Goal: Check status: Check status

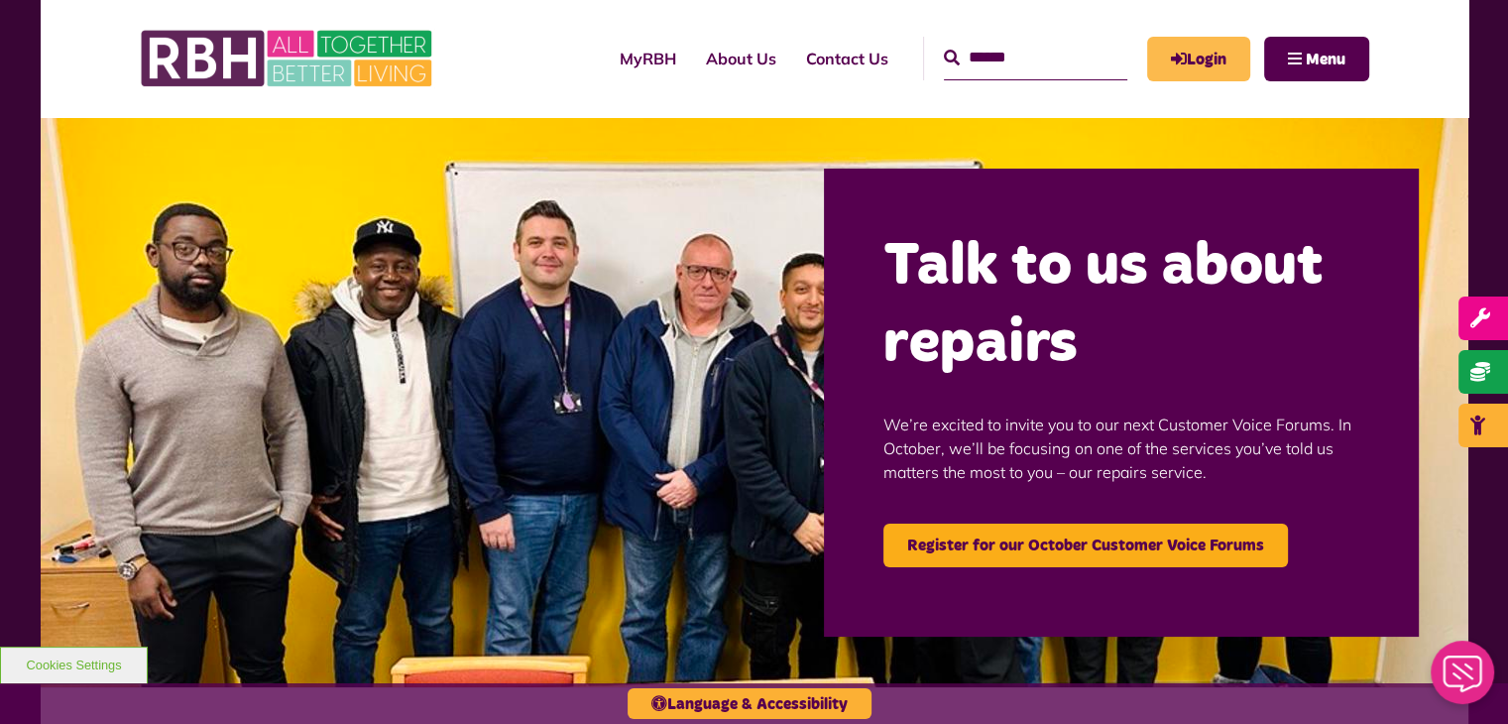
click at [1186, 60] on link "Login" at bounding box center [1198, 59] width 103 height 45
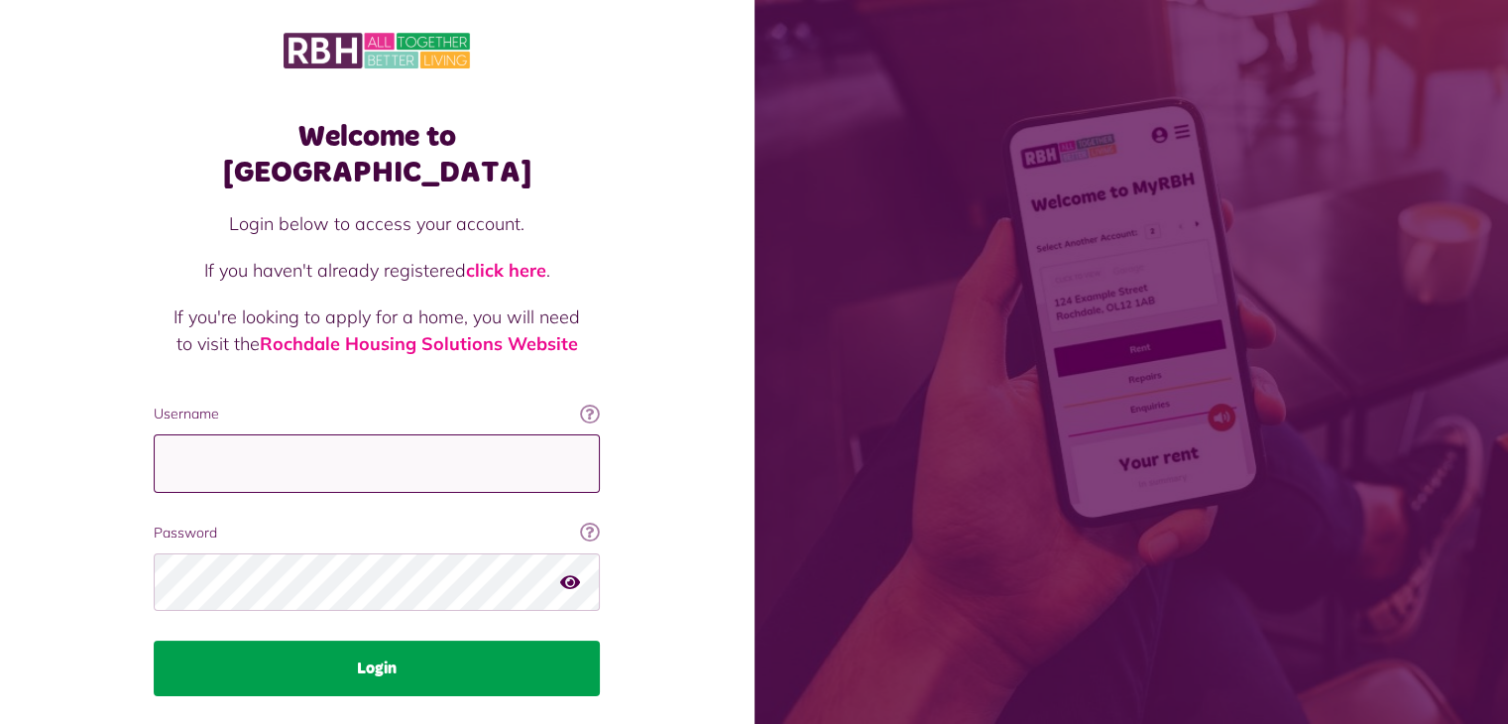
type input "**********"
click at [402, 646] on button "Login" at bounding box center [377, 668] width 446 height 56
click at [433, 640] on button "Login" at bounding box center [377, 668] width 446 height 56
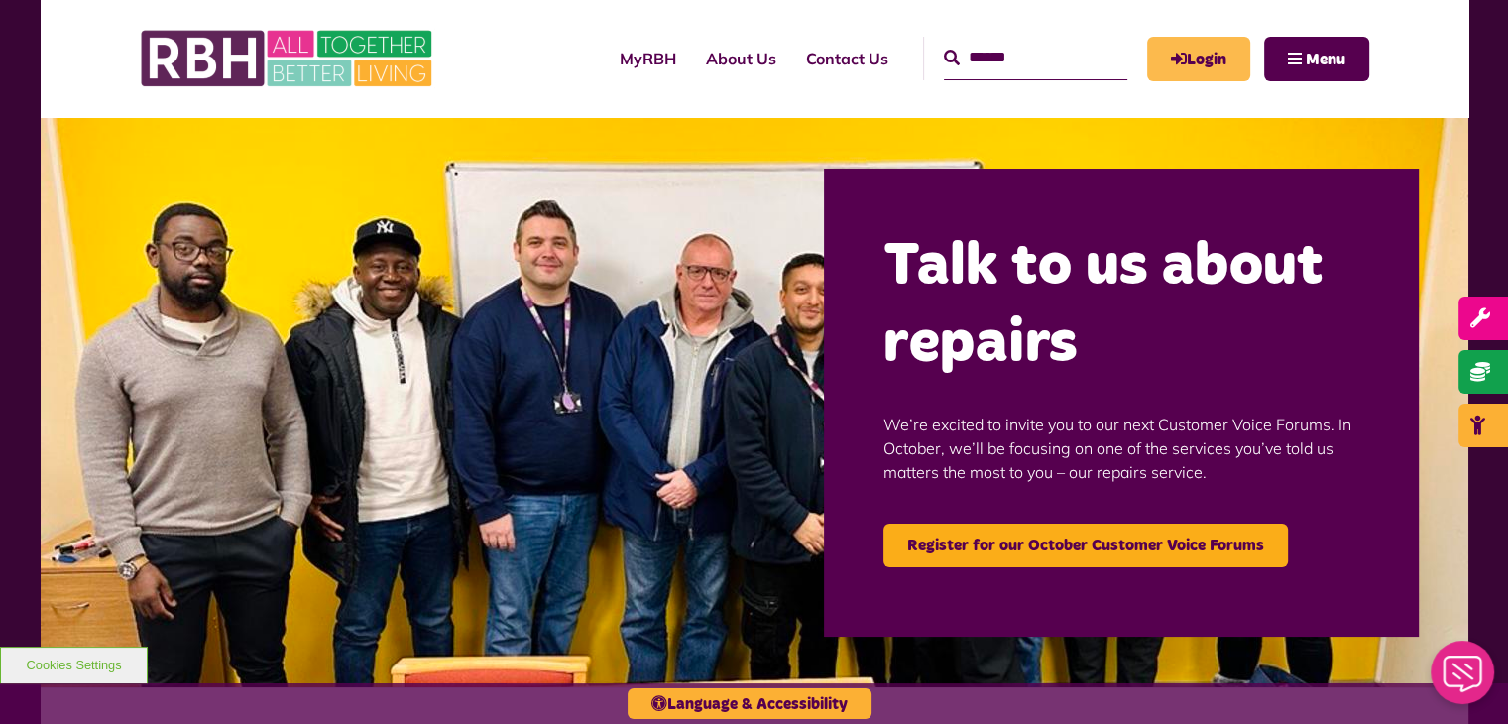
click at [1189, 42] on link "Login" at bounding box center [1198, 59] width 103 height 45
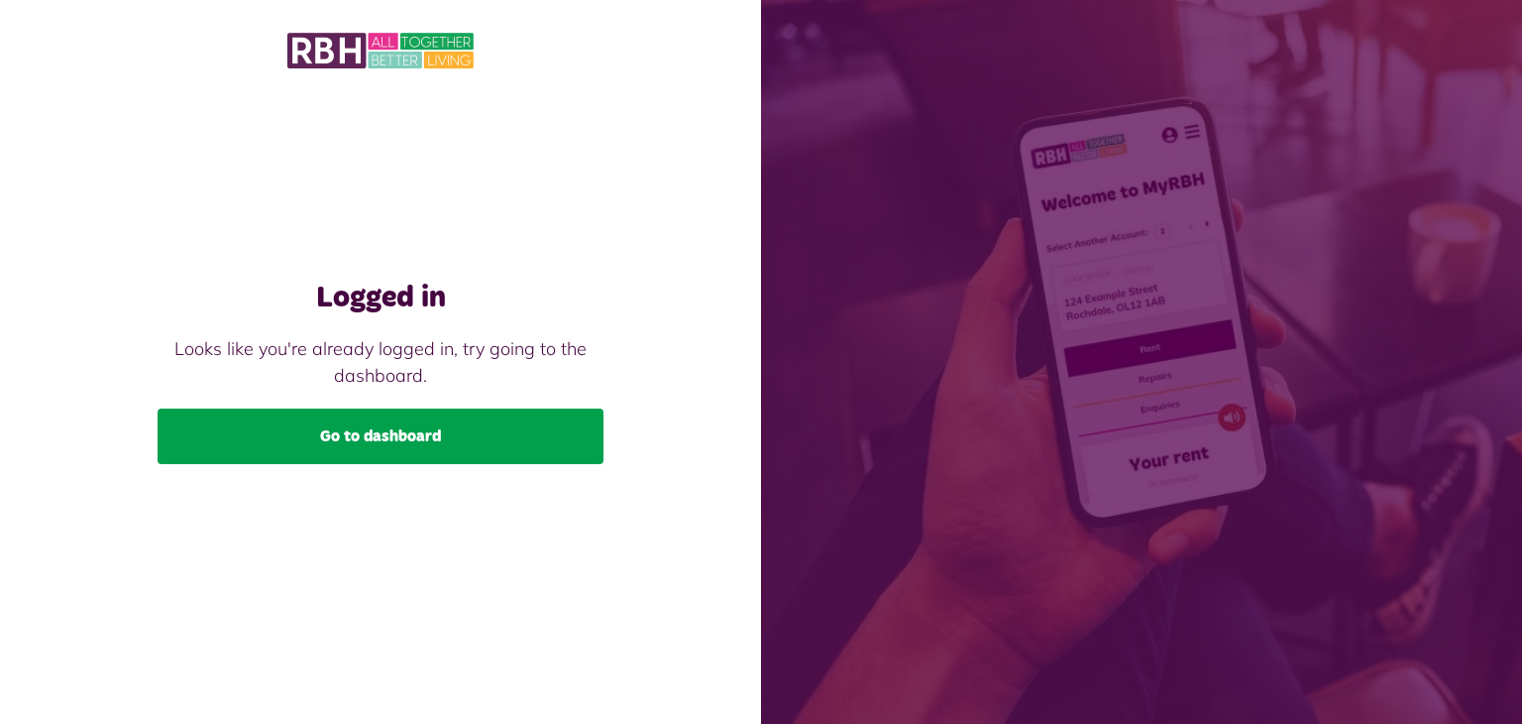
click at [386, 440] on link "Go to dashboard" at bounding box center [381, 436] width 446 height 56
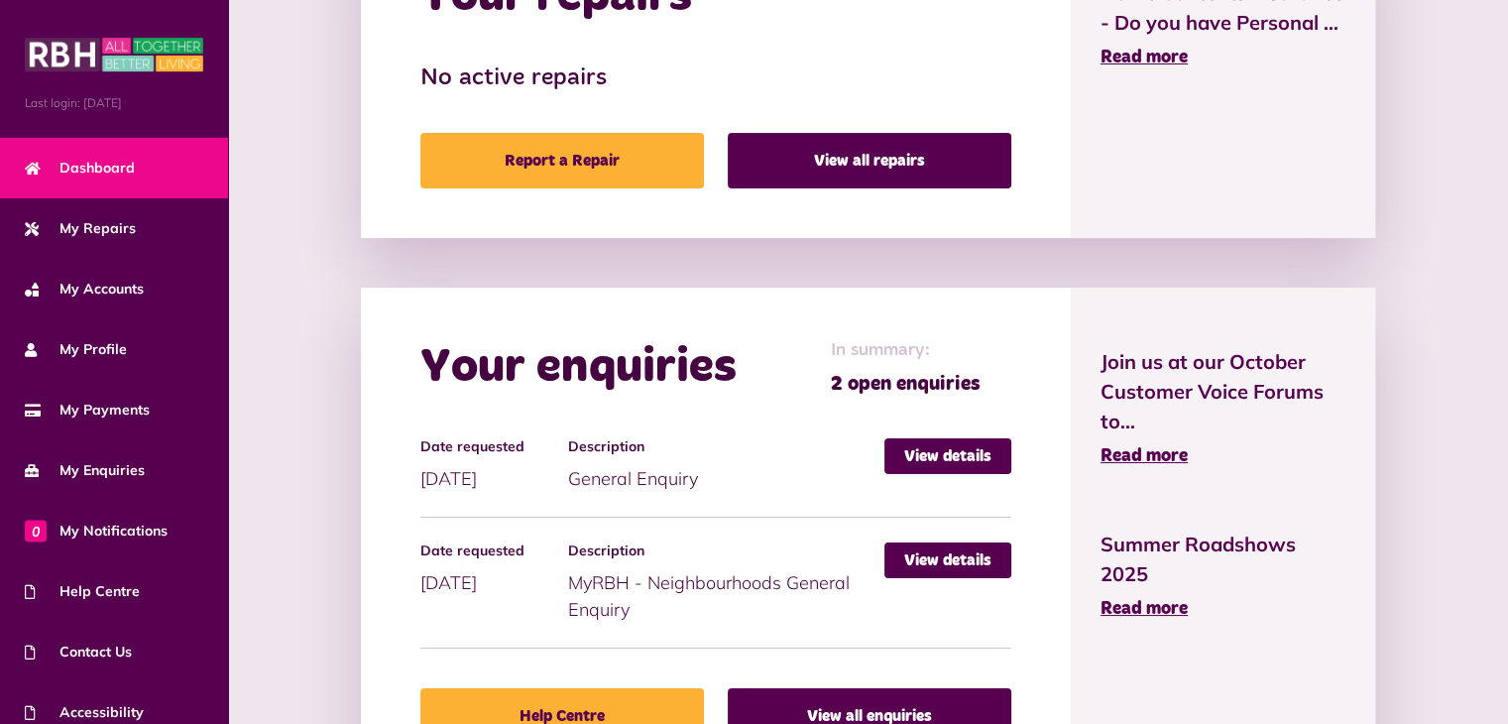
scroll to position [1090, 0]
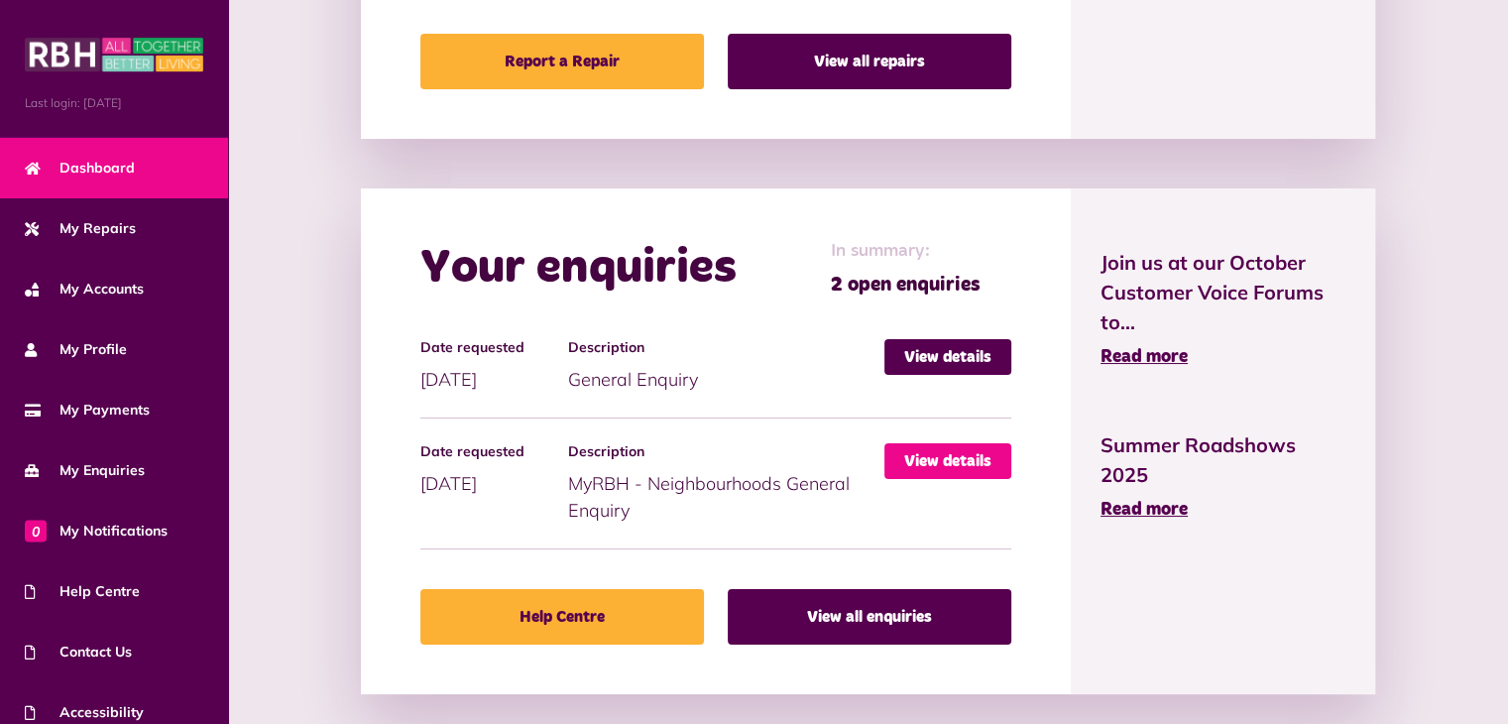
click at [944, 452] on link "View details" at bounding box center [947, 461] width 127 height 36
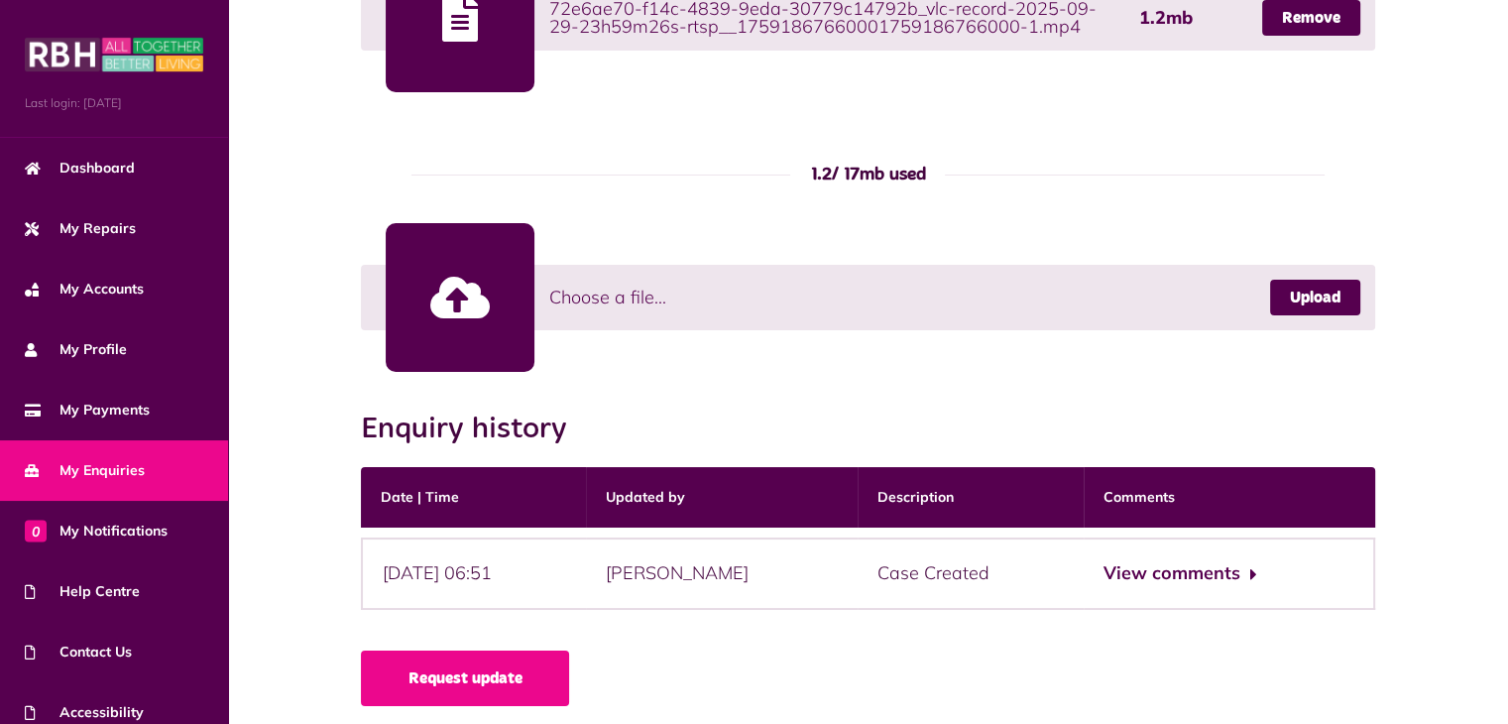
scroll to position [689, 0]
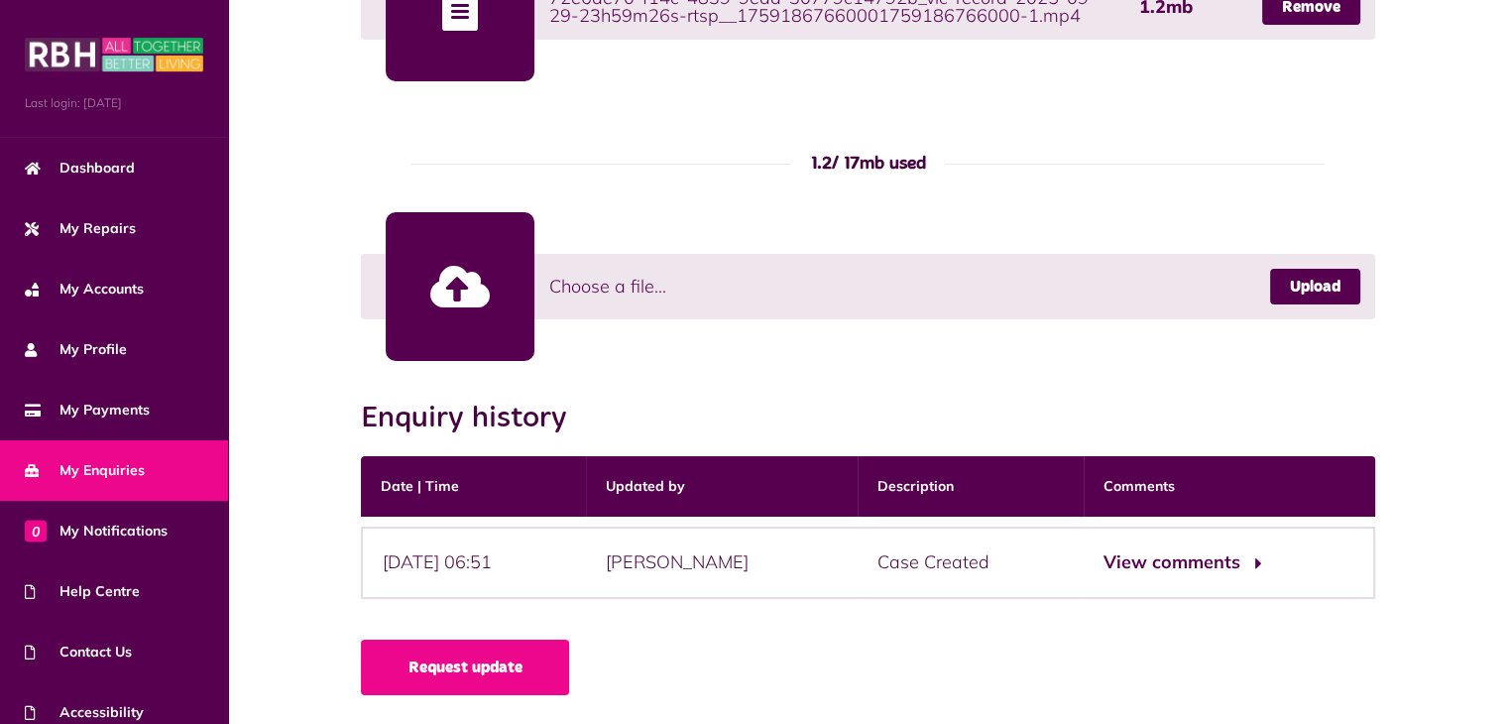
click at [1216, 559] on button "View comments" at bounding box center [1180, 562] width 154 height 29
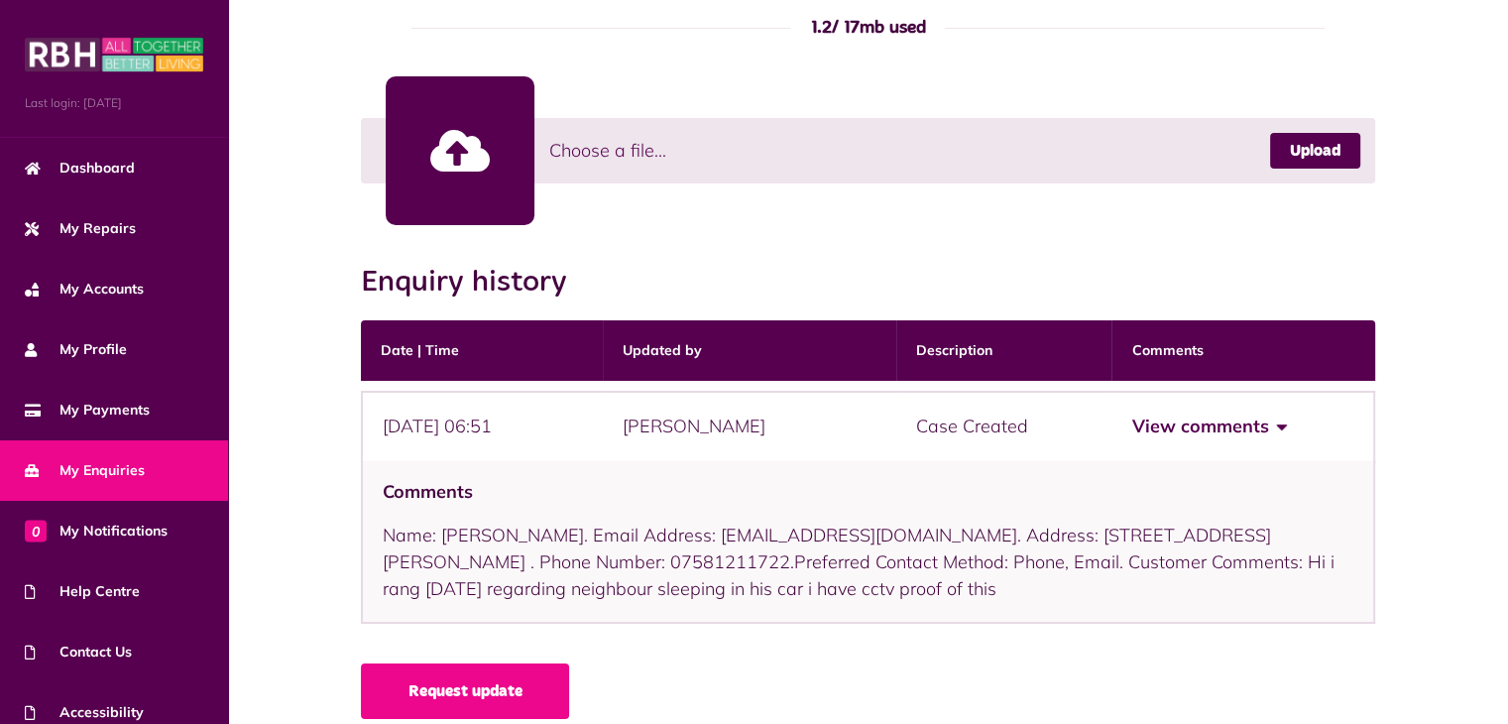
scroll to position [848, 0]
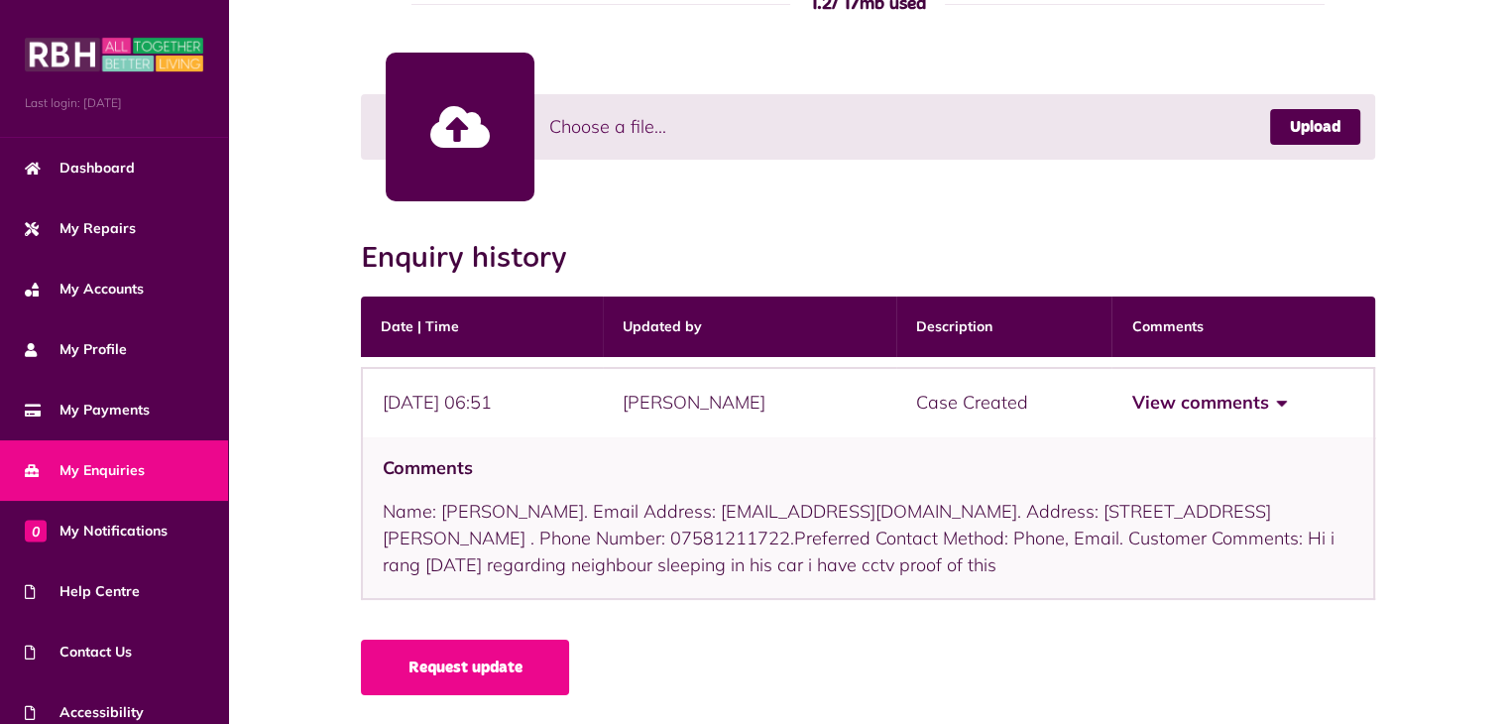
click at [1193, 395] on button "View comments" at bounding box center [1208, 403] width 154 height 29
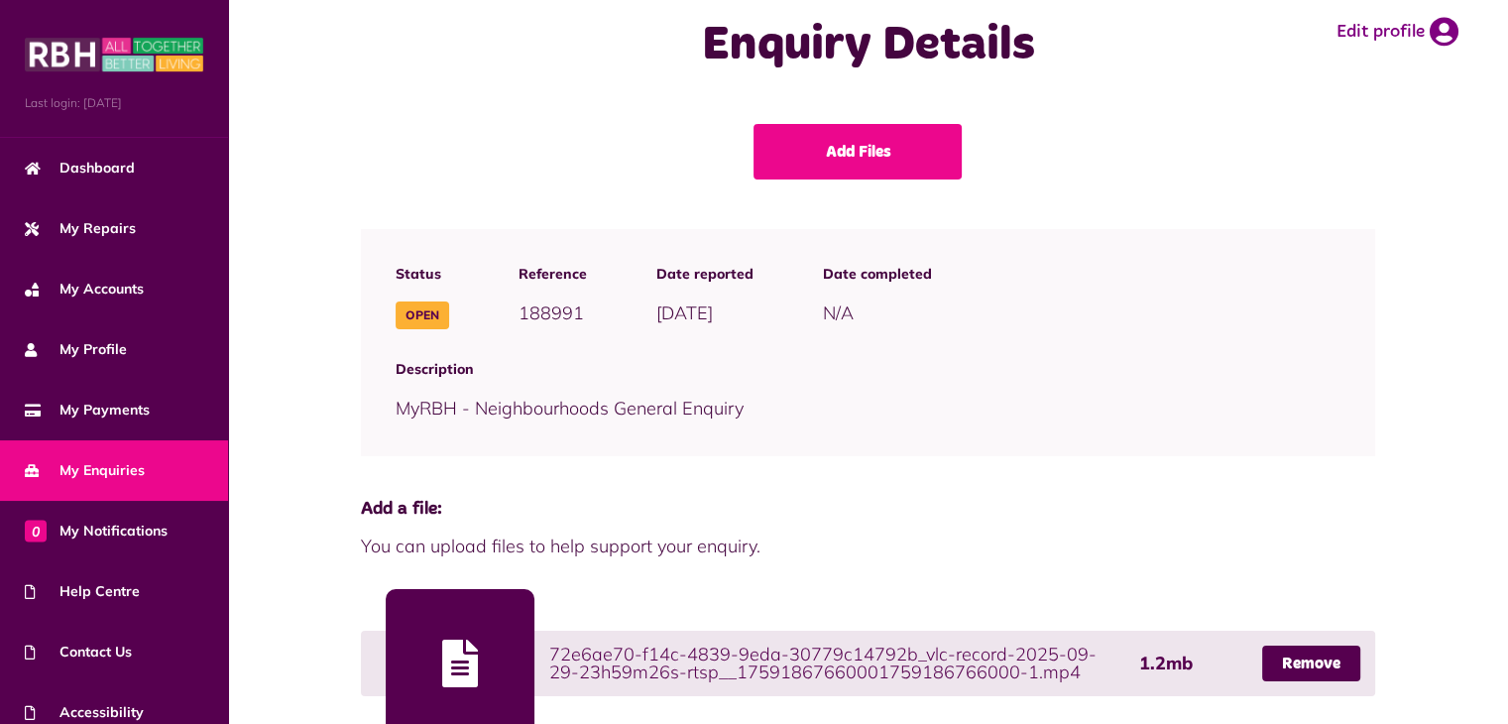
scroll to position [0, 0]
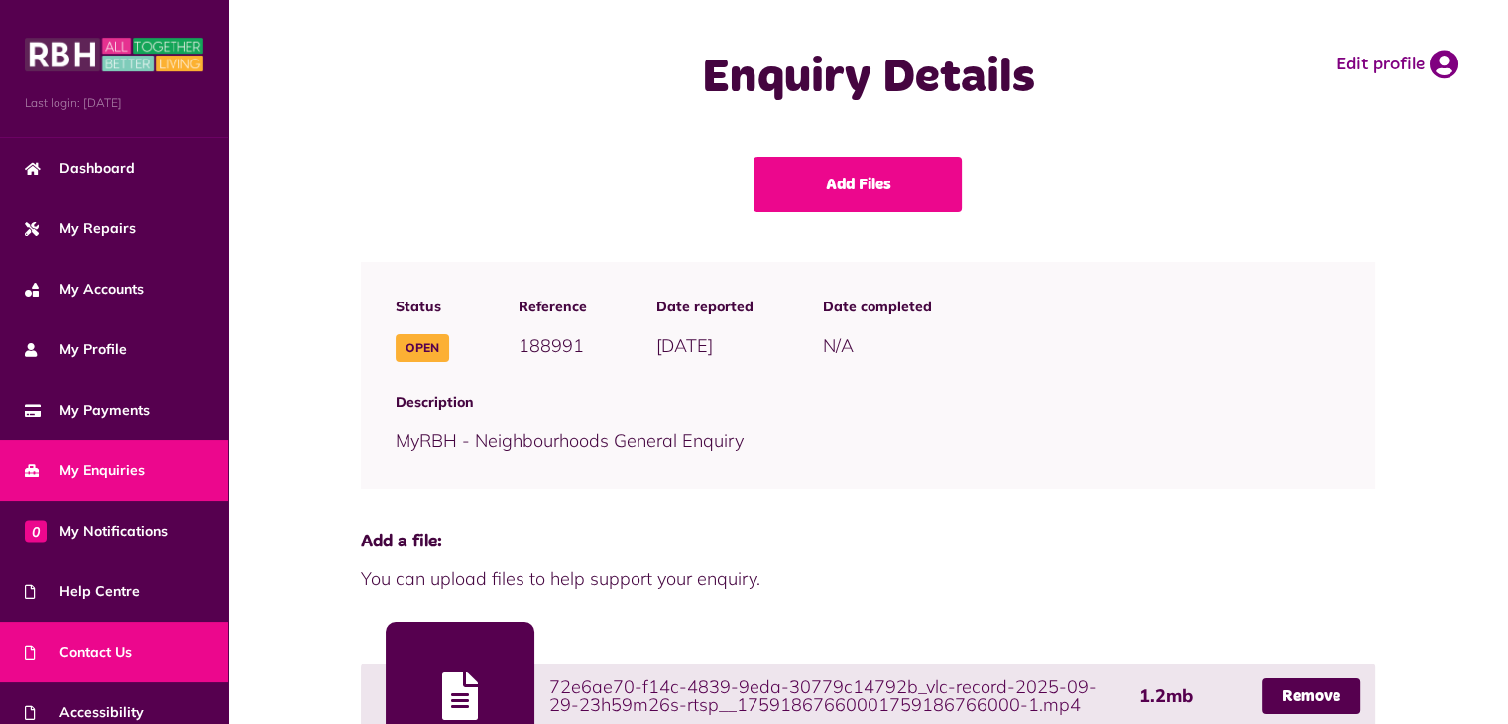
click at [141, 630] on link "Contact Us" at bounding box center [114, 651] width 228 height 60
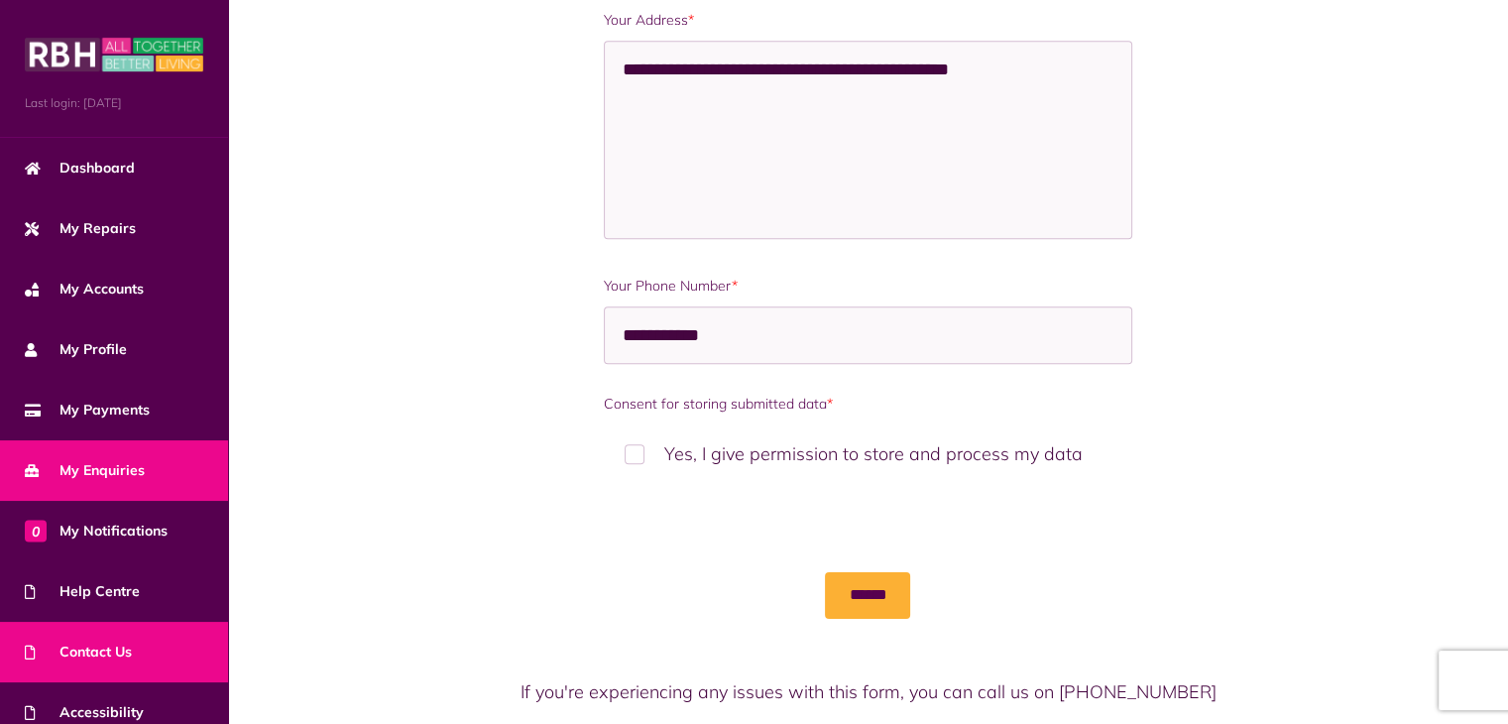
scroll to position [1201, 0]
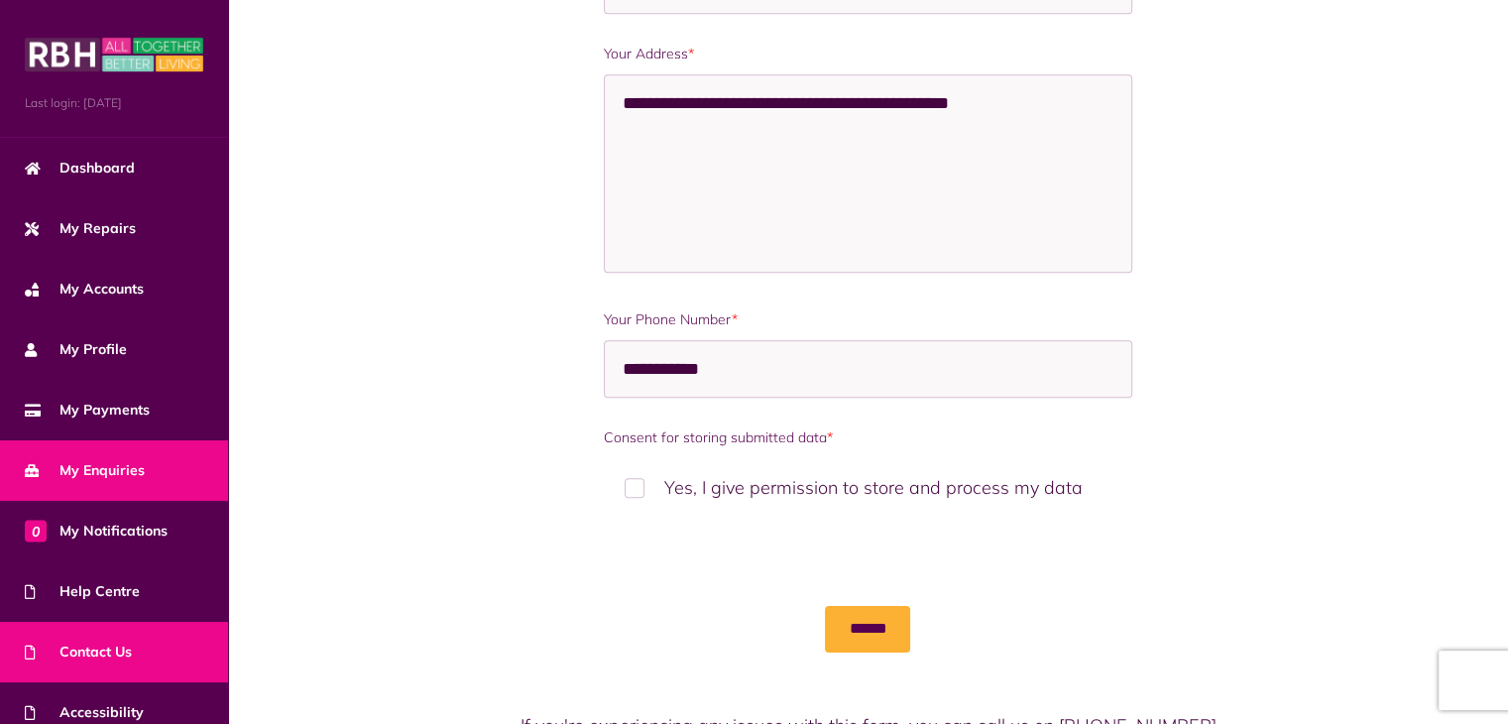
click at [167, 481] on link "My Enquiries" at bounding box center [114, 470] width 228 height 60
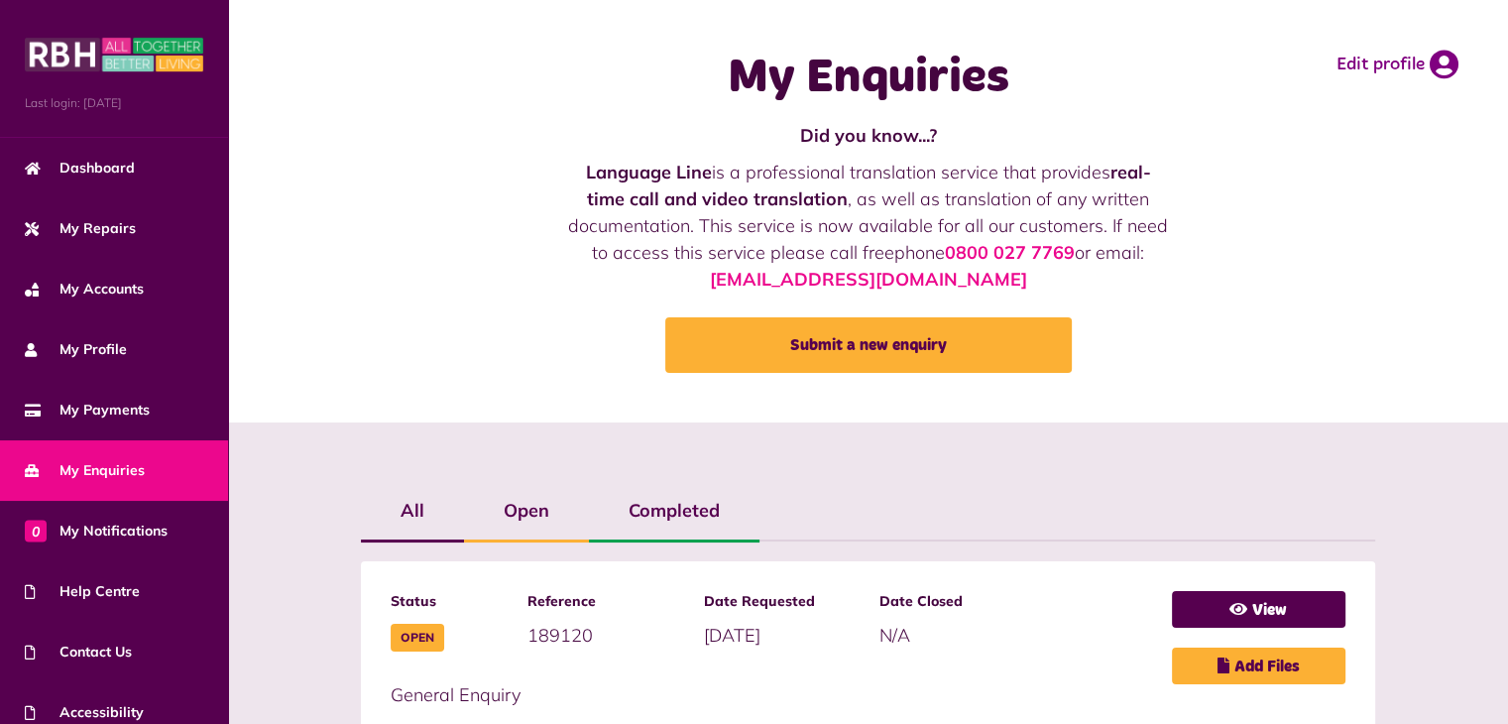
click at [536, 508] on label "Open" at bounding box center [526, 510] width 125 height 57
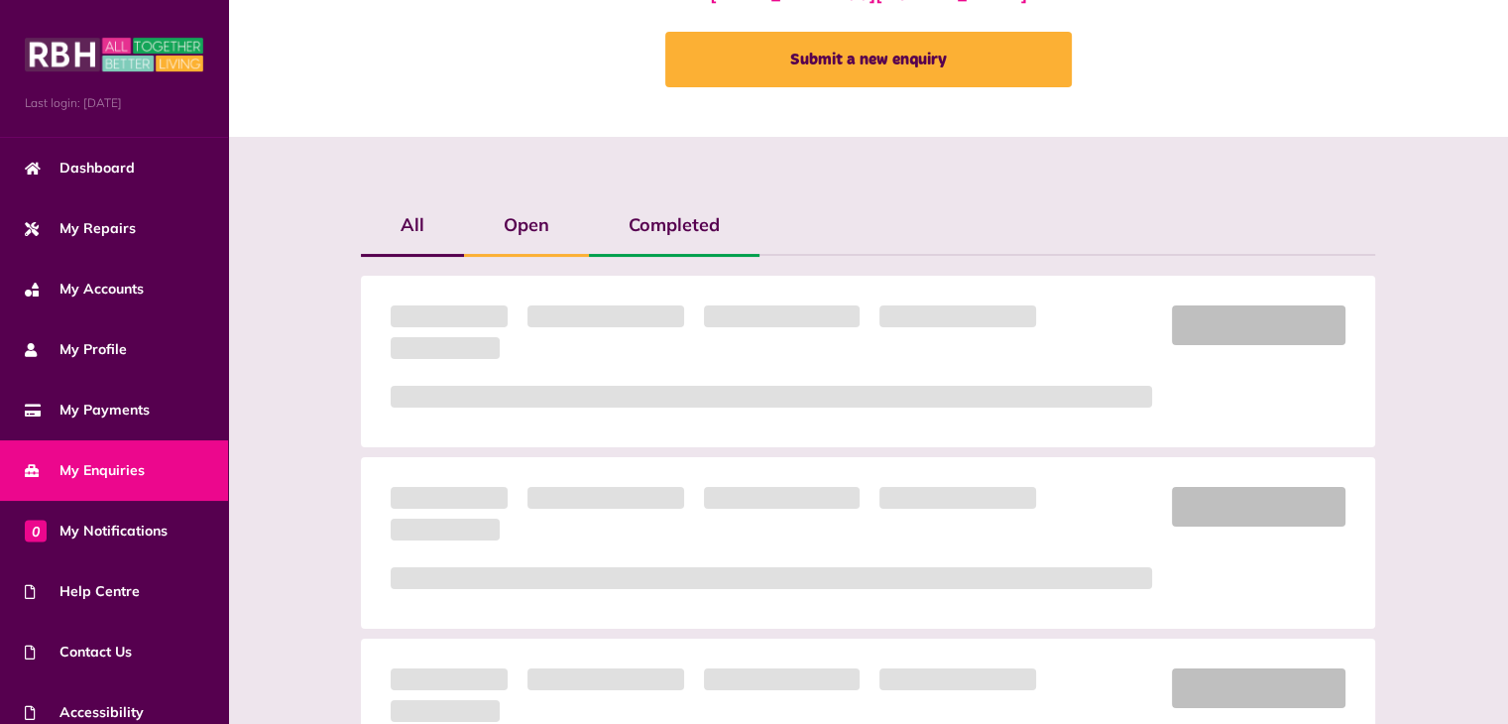
scroll to position [260, 0]
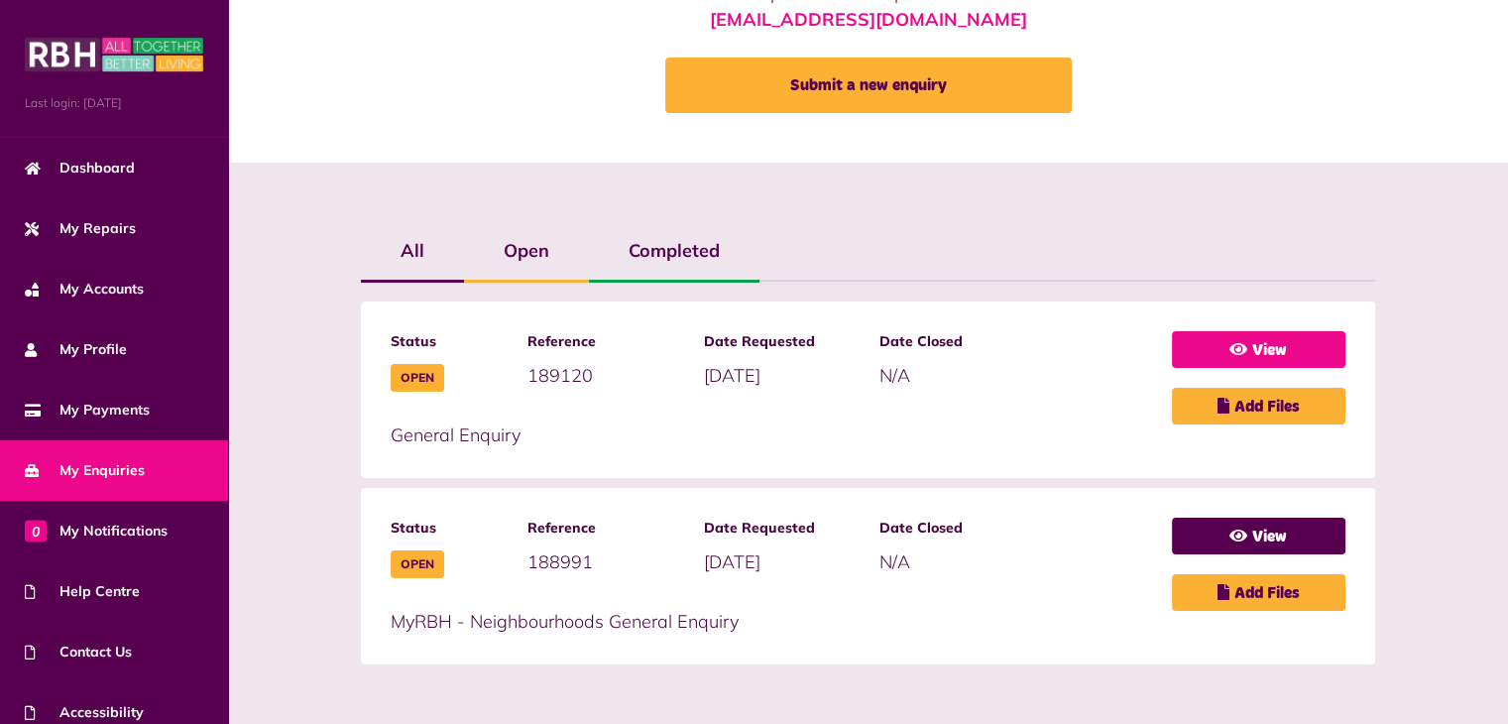
click at [1308, 349] on link "View" at bounding box center [1258, 349] width 173 height 37
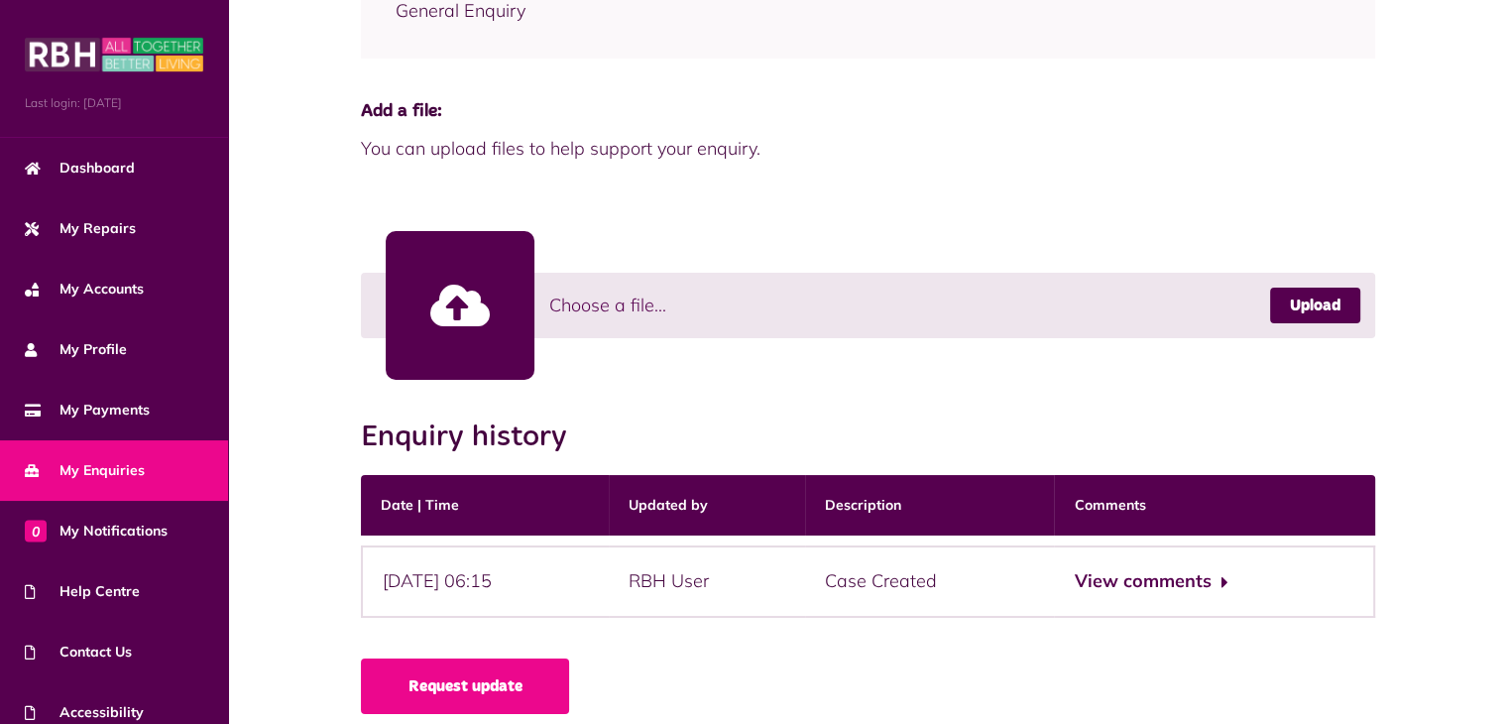
scroll to position [449, 0]
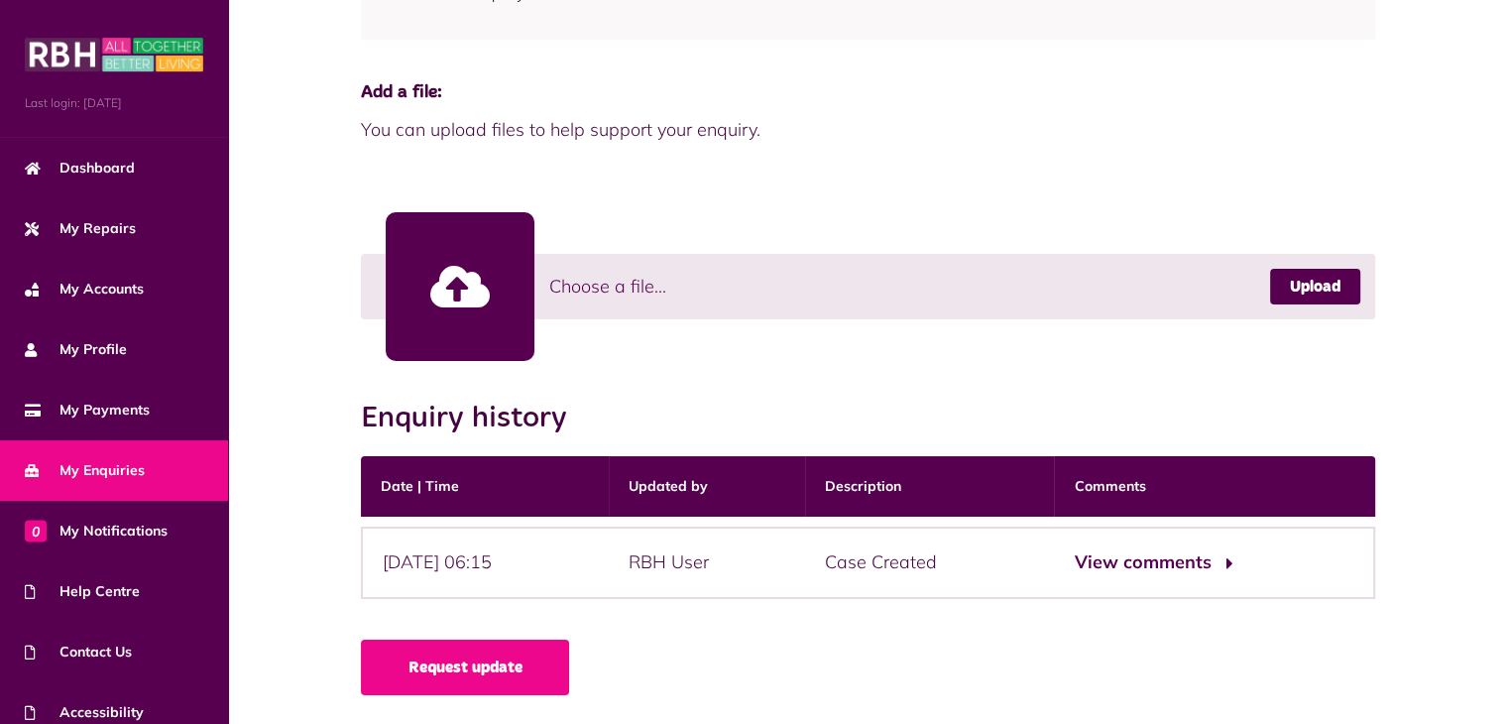
click at [1184, 561] on button "View comments" at bounding box center [1150, 562] width 154 height 29
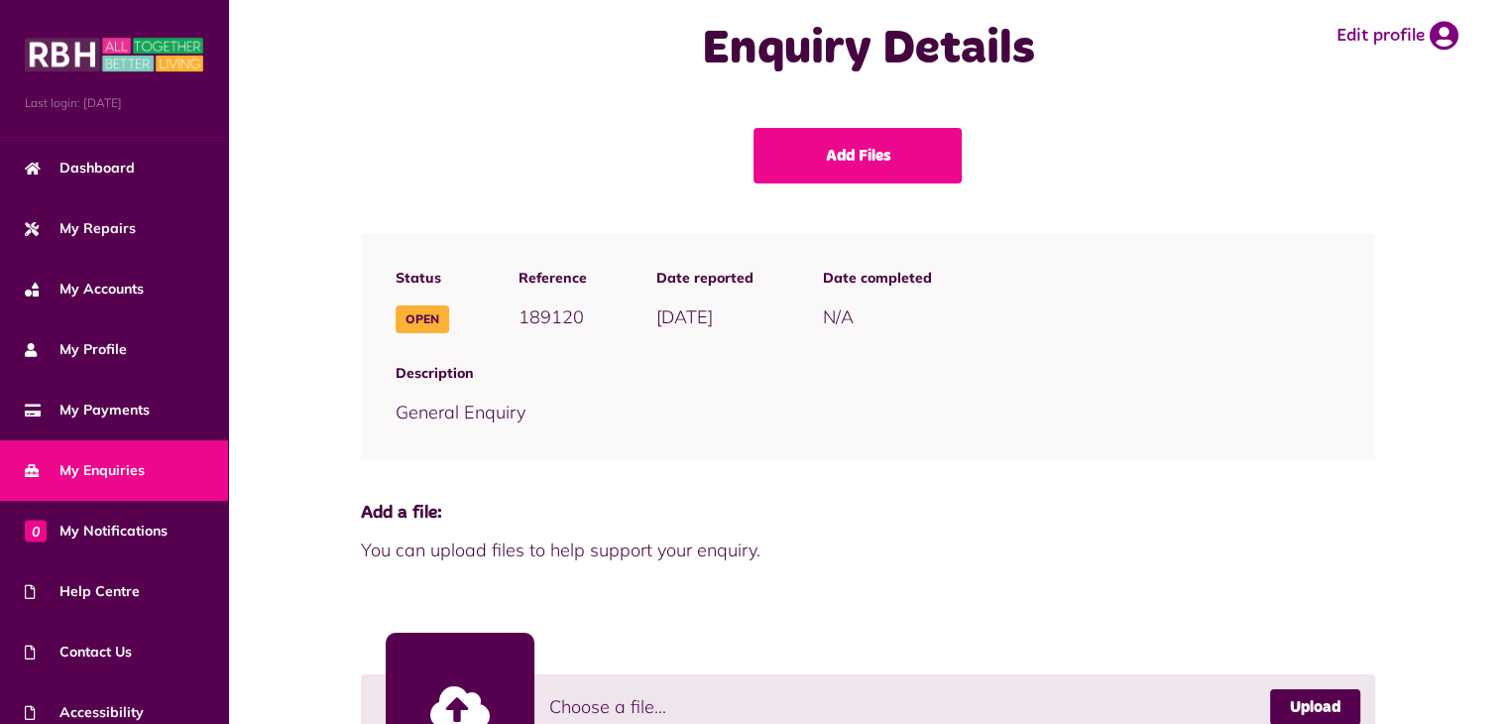
scroll to position [0, 0]
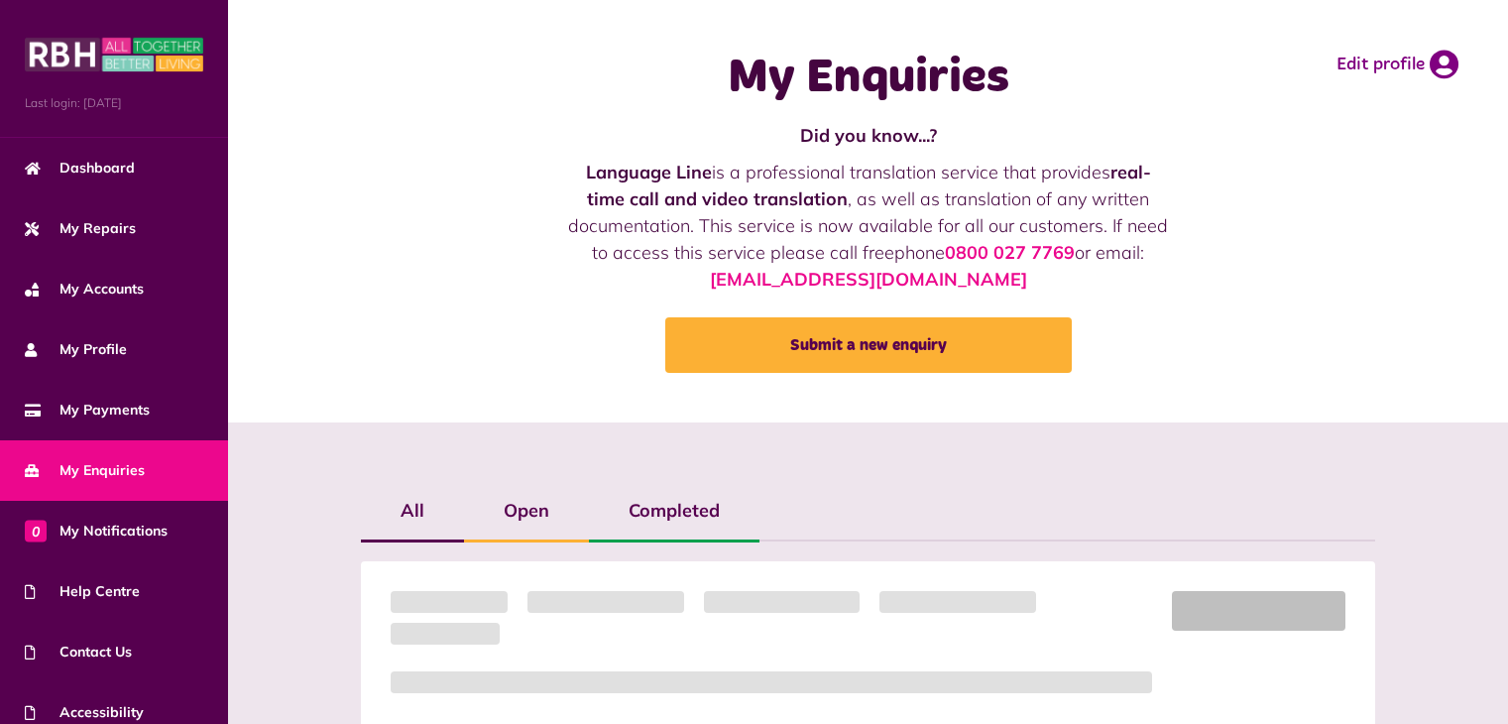
scroll to position [232, 0]
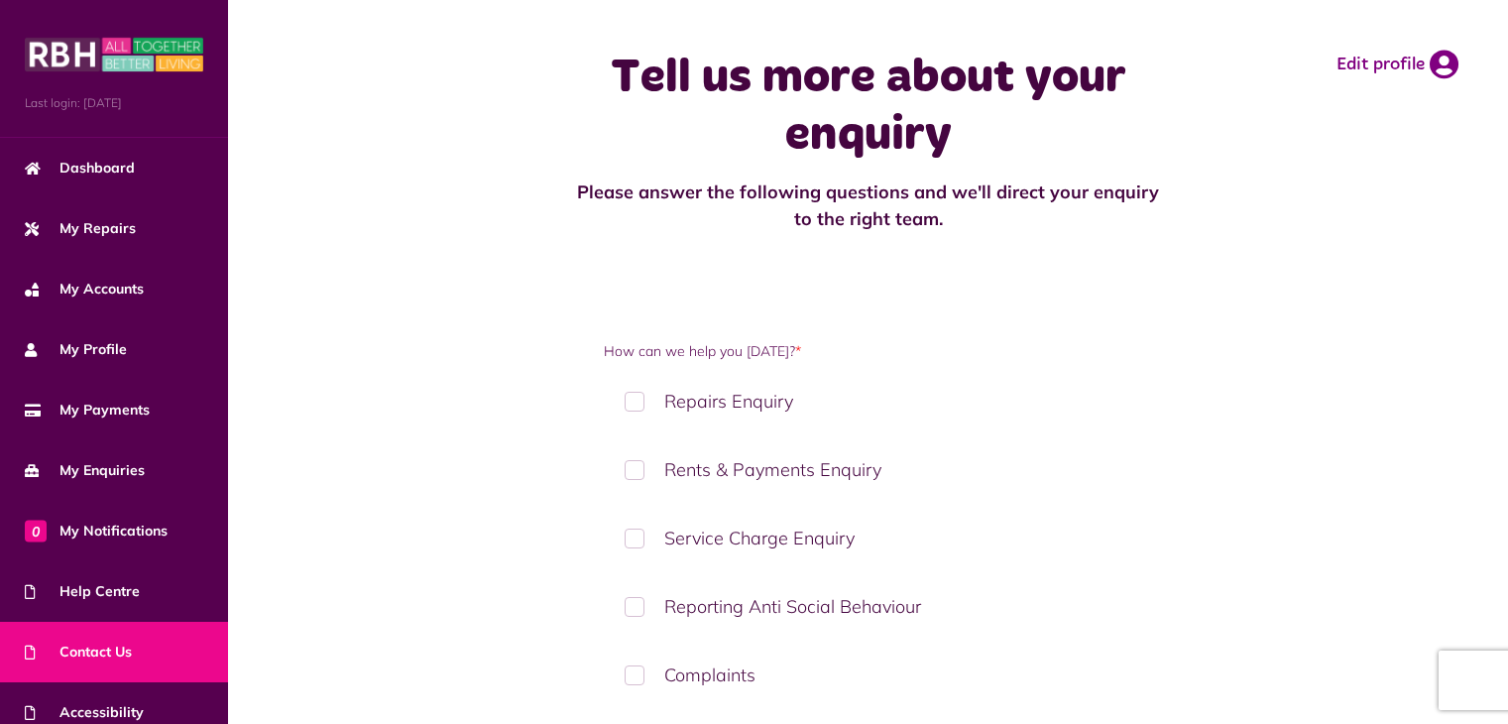
scroll to position [1201, 0]
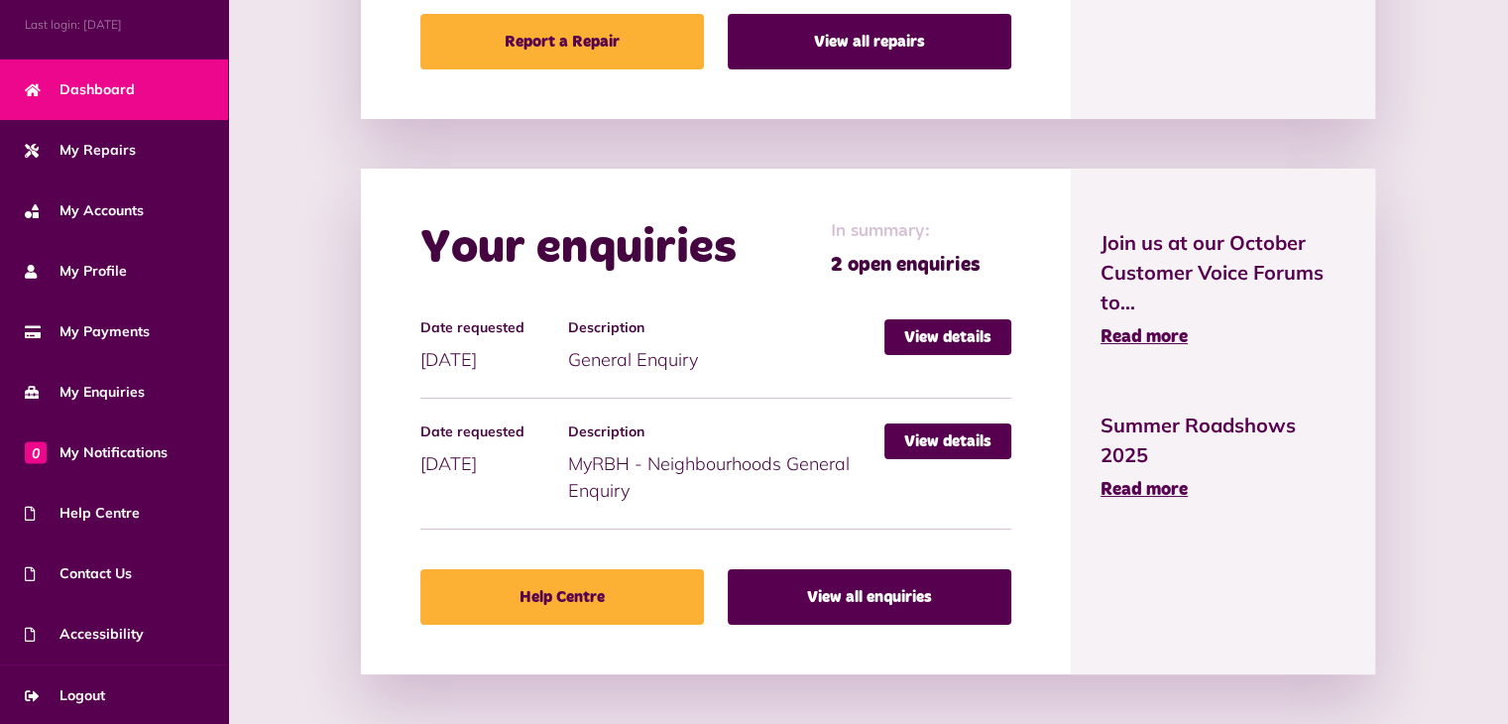
scroll to position [1114, 0]
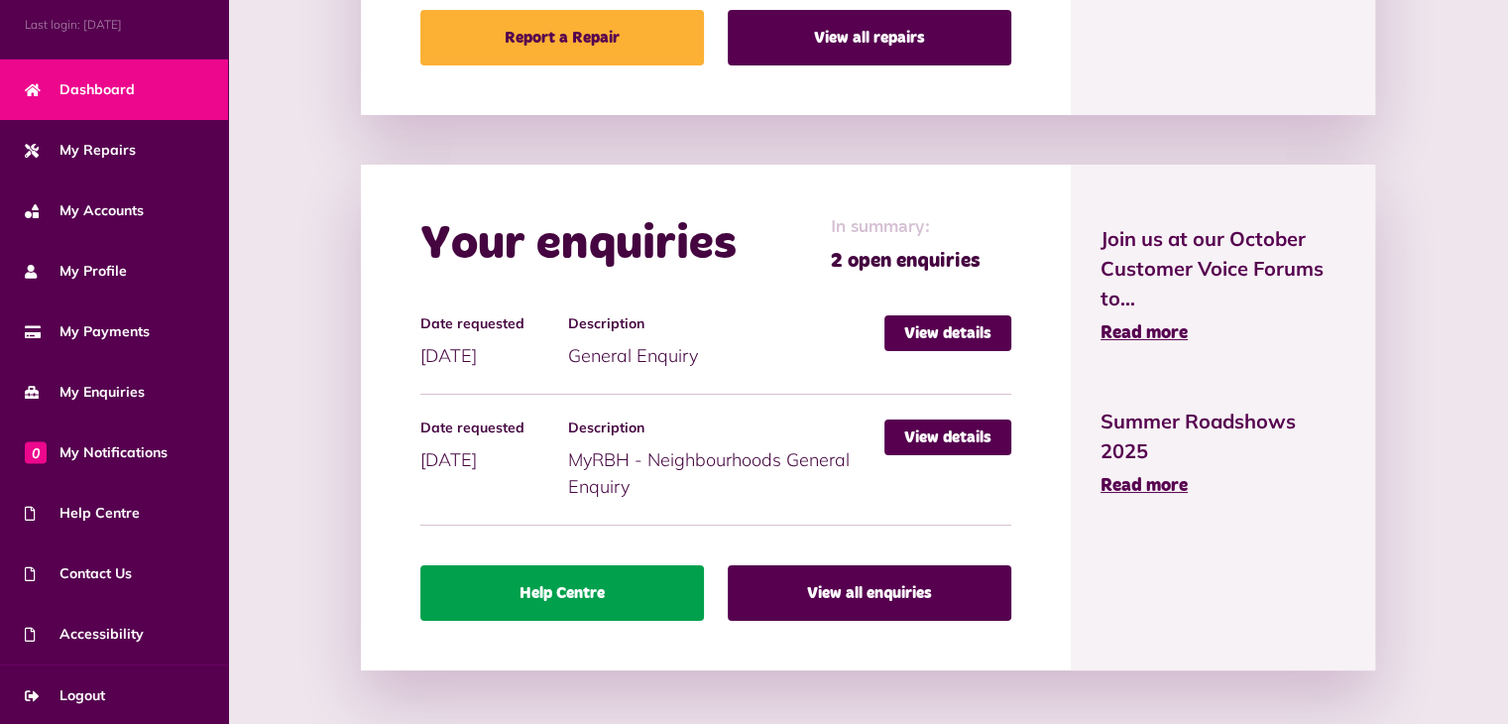
click at [561, 572] on link "Help Centre" at bounding box center [561, 593] width 283 height 56
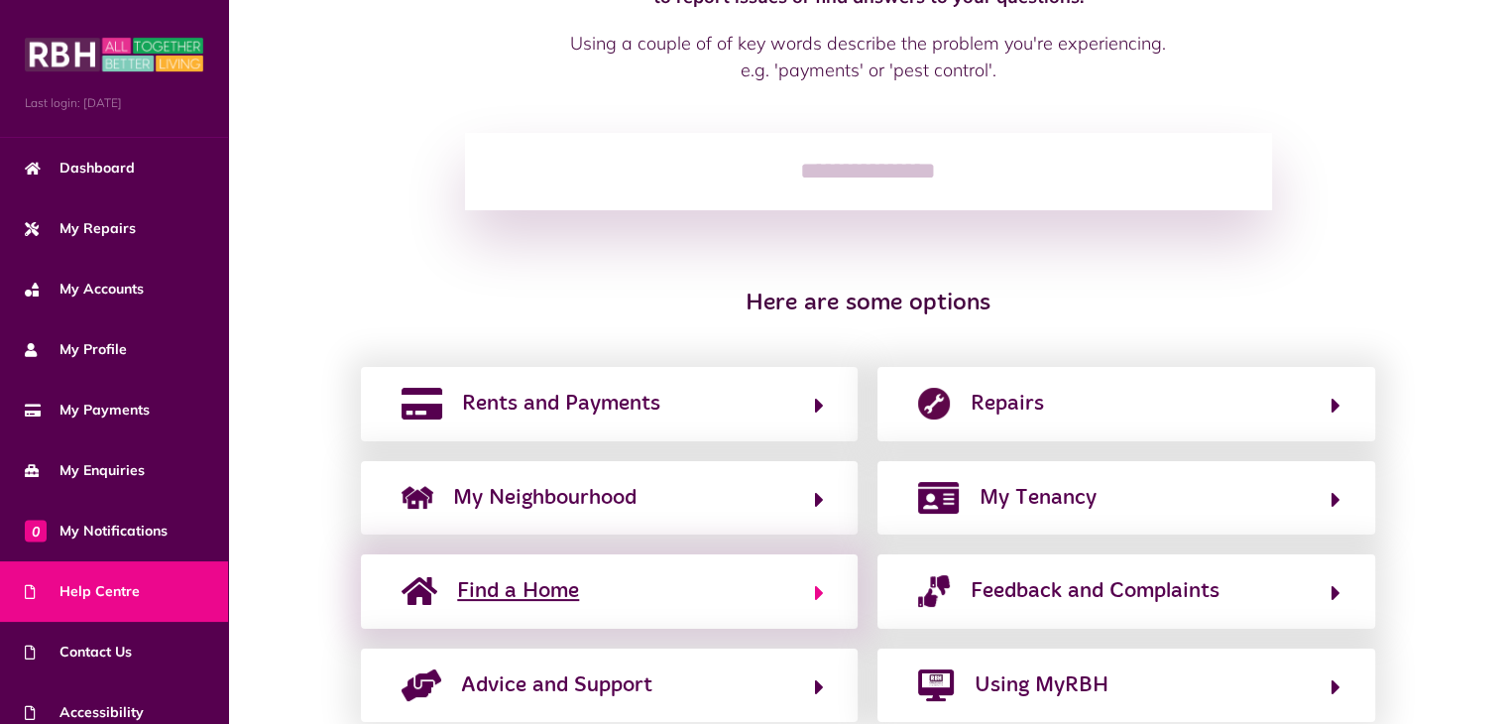
scroll to position [248, 0]
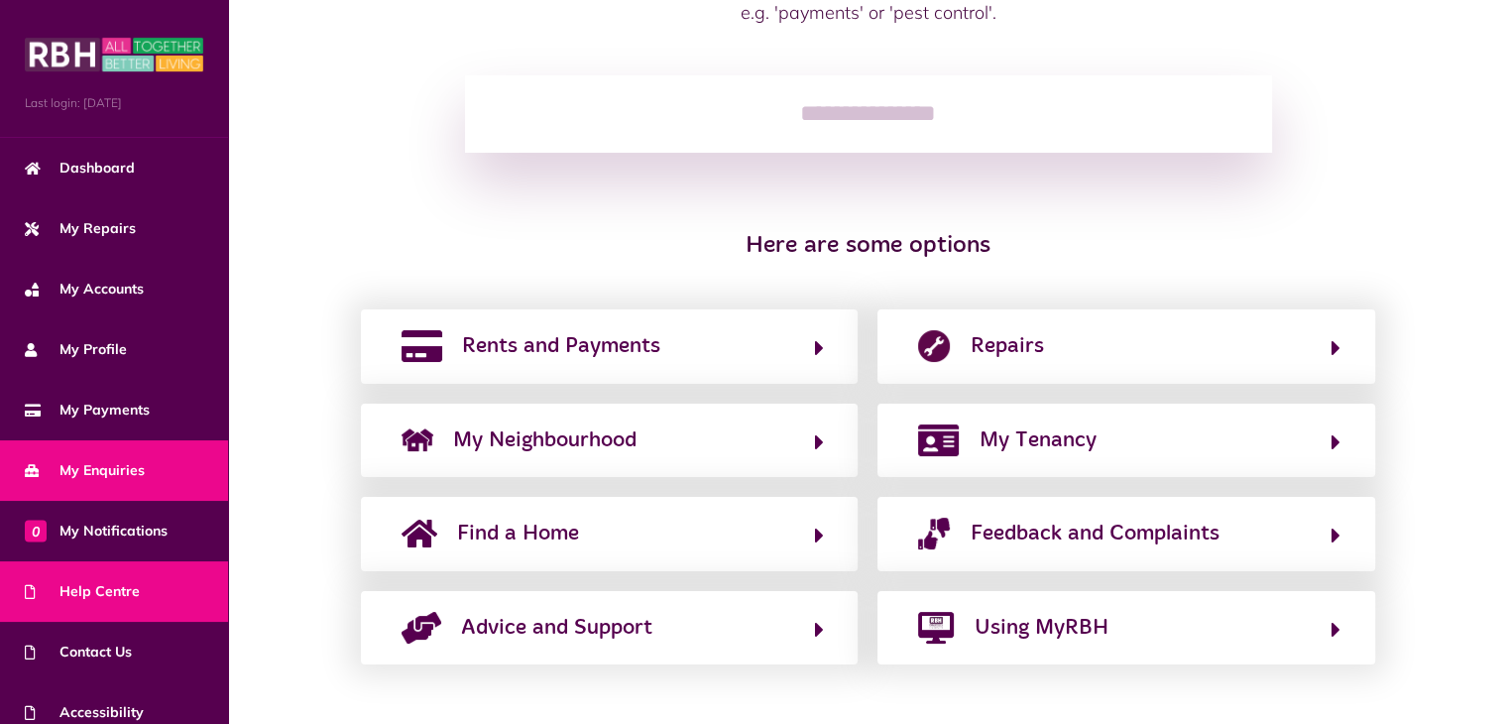
click at [177, 470] on link "My Enquiries" at bounding box center [114, 470] width 228 height 60
